Goal: Transaction & Acquisition: Purchase product/service

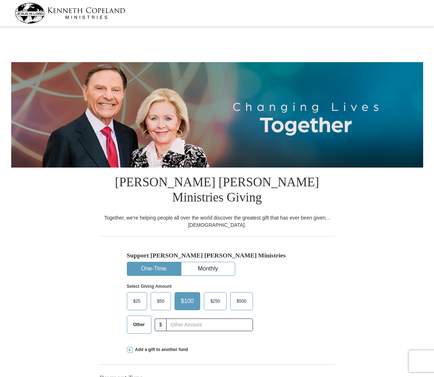
select select "CA"
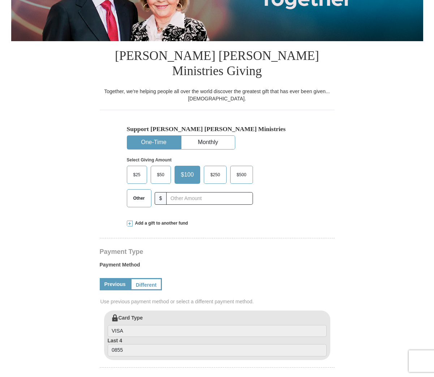
scroll to position [127, 0]
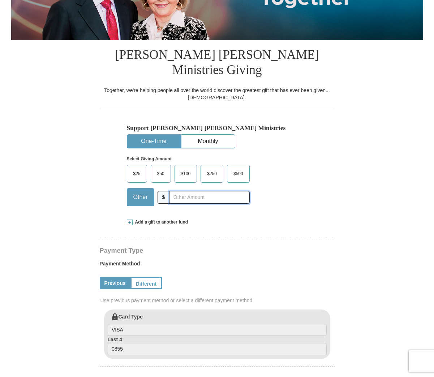
click at [179, 191] on input "text" at bounding box center [209, 197] width 80 height 13
click at [139, 219] on span "Add a gift to another fund" at bounding box center [161, 222] width 56 height 6
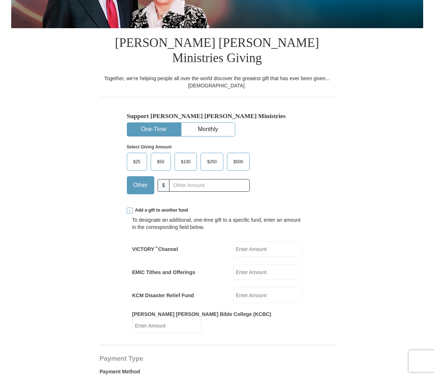
scroll to position [142, 0]
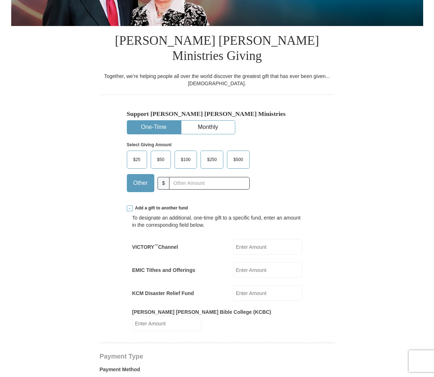
click at [244, 262] on input "EMIC Tithes and Offerings" at bounding box center [267, 270] width 69 height 16
type input "33"
click at [283, 239] on input "VICTORY ™ Channel" at bounding box center [267, 247] width 69 height 16
click at [355, 255] on form "[PERSON_NAME] [PERSON_NAME] Ministries Giving Together, we're helping people al…" at bounding box center [217, 351] width 412 height 929
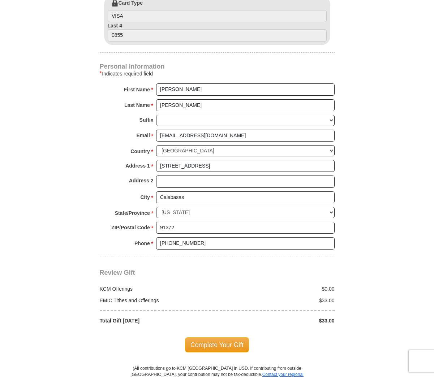
scroll to position [562, 0]
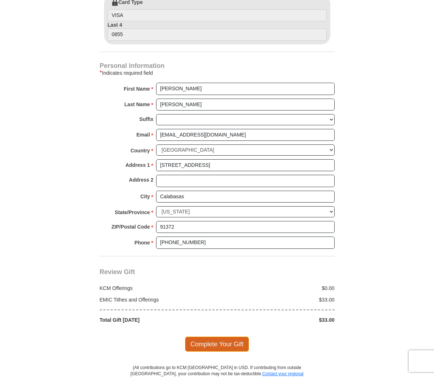
click at [228, 337] on span "Complete Your Gift" at bounding box center [217, 344] width 64 height 15
